Goal: Navigation & Orientation: Find specific page/section

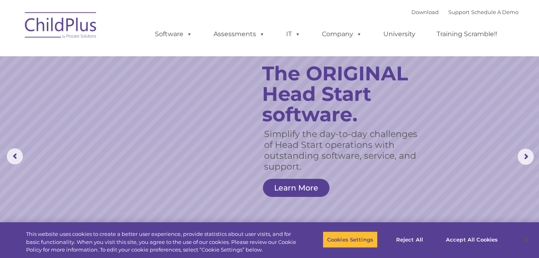
scroll to position [16, 0]
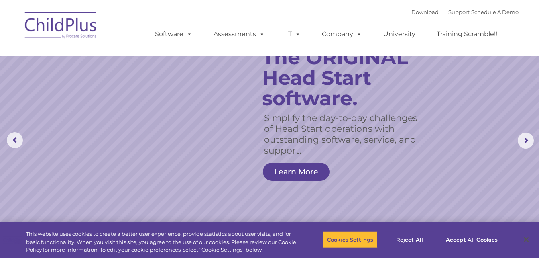
select select "MEDIUM"
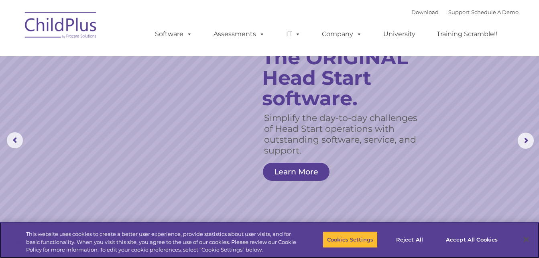
scroll to position [0, 0]
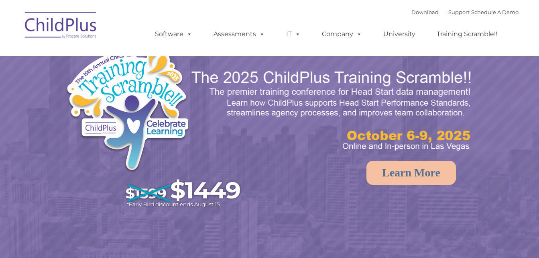
select select "MEDIUM"
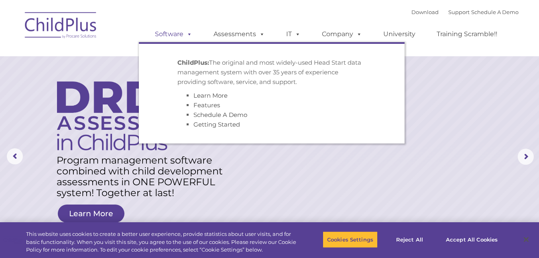
click at [189, 35] on span at bounding box center [187, 34] width 9 height 8
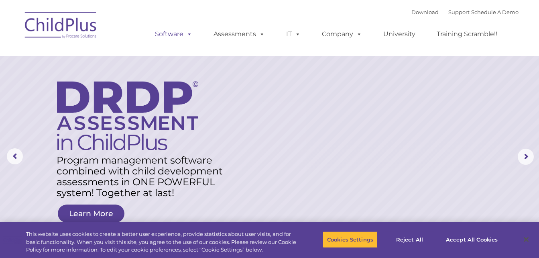
click at [170, 33] on link "Software" at bounding box center [173, 34] width 53 height 16
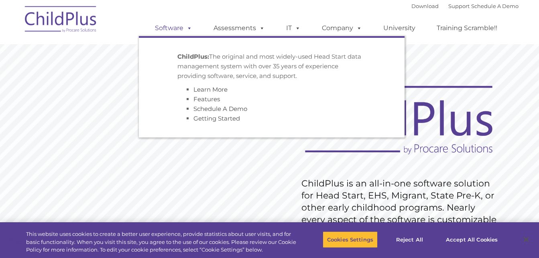
click at [186, 27] on span at bounding box center [187, 28] width 9 height 8
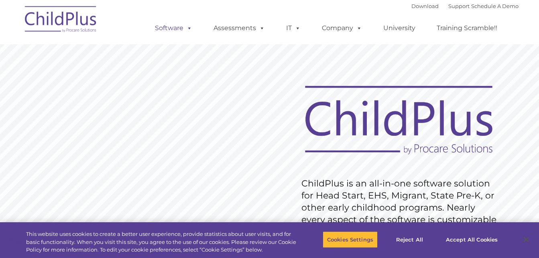
click at [186, 27] on span at bounding box center [187, 28] width 9 height 8
click at [41, 77] on rs-slide "Request Pricing ChildPlus is an all-in-one software solution for Head Start, EH…" at bounding box center [269, 208] width 539 height 361
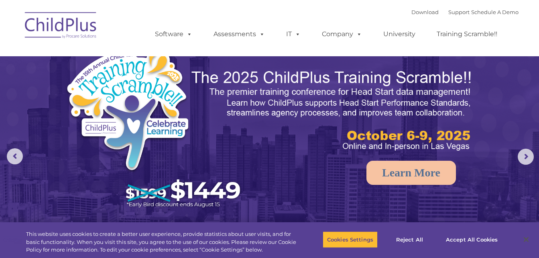
select select "MEDIUM"
click at [415, 12] on link "Download" at bounding box center [424, 12] width 27 height 6
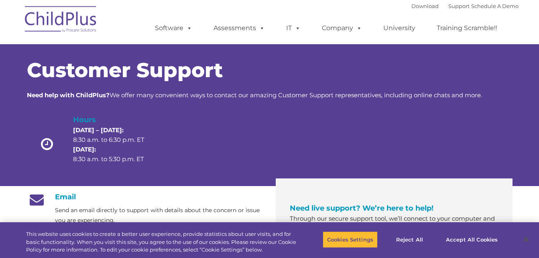
click at [226, 153] on div at bounding box center [212, 146] width 85 height 25
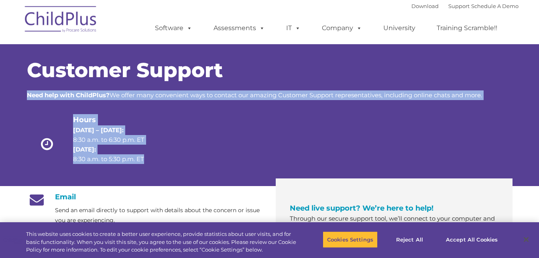
drag, startPoint x: 463, startPoint y: 133, endPoint x: 546, endPoint y: -30, distance: 183.1
